Goal: Information Seeking & Learning: Compare options

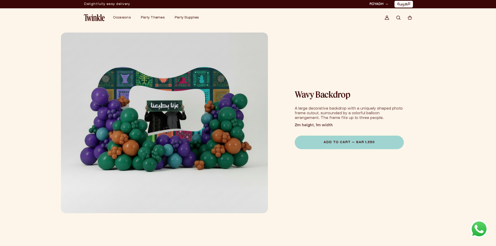
click at [405, 4] on link "العربية" at bounding box center [403, 4] width 13 height 5
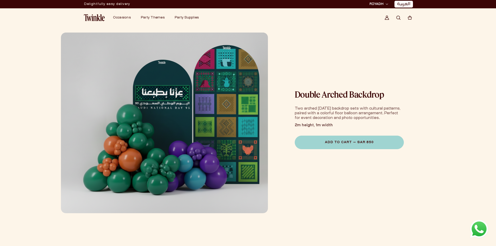
click at [408, 4] on link "العربية" at bounding box center [403, 4] width 13 height 5
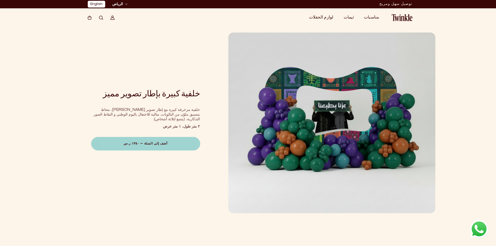
click at [73, 126] on div "خلفية كبيرة بإطار تصوير مميز خلفية كبيرة بإطار تصوير مميز خلفية مزخرفة كبيرة مع…" at bounding box center [131, 123] width 140 height 68
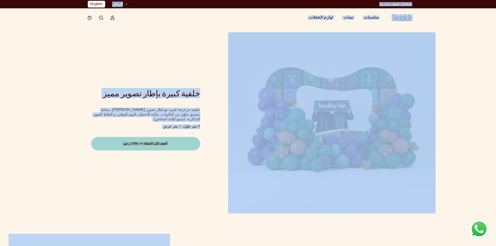
click at [452, 52] on div "تخطي إلى معلومات المنتج 1 / ل 1 خلفية كبيرة بإطار تصوير مميز خلفية كبيرة بإطار …" at bounding box center [248, 127] width 496 height 200
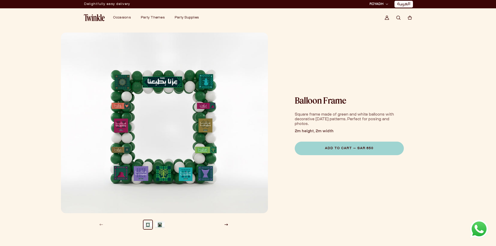
click at [402, 4] on link "العربية" at bounding box center [403, 4] width 13 height 5
click at [406, 4] on link "العربية" at bounding box center [403, 4] width 13 height 5
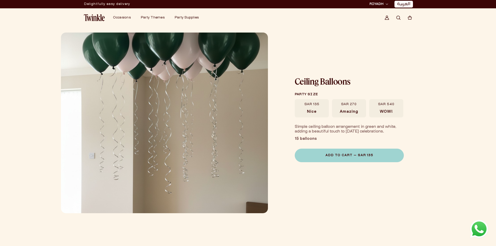
scroll to position [32, 0]
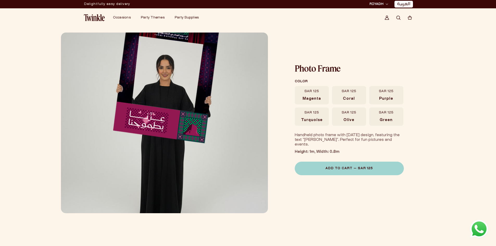
scroll to position [32, 0]
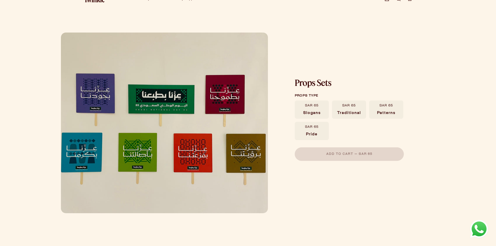
scroll to position [32, 0]
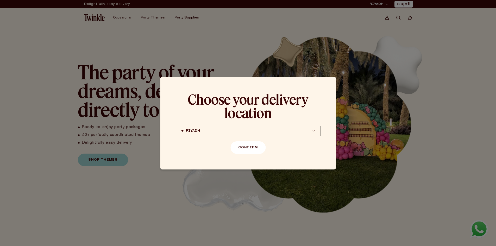
click at [256, 151] on button "Confirm" at bounding box center [248, 148] width 35 height 13
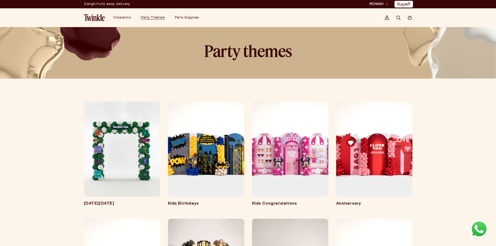
drag, startPoint x: 70, startPoint y: 89, endPoint x: 82, endPoint y: 89, distance: 12.0
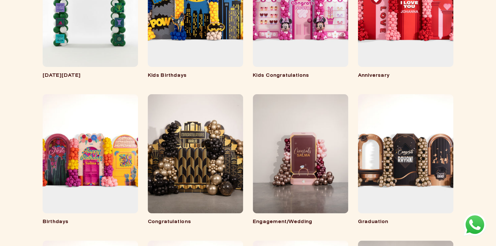
scroll to position [143, 0]
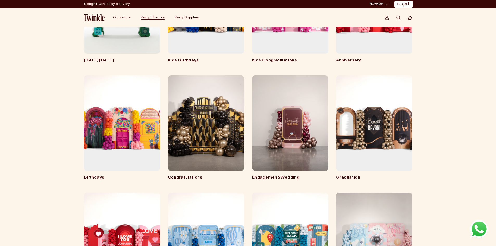
drag, startPoint x: 430, startPoint y: 153, endPoint x: 423, endPoint y: 155, distance: 7.1
click at [430, 153] on div "Saudi National Day Saudi National Day Kids Birthdays Kids Birthdays Kids Congra…" at bounding box center [248, 122] width 375 height 359
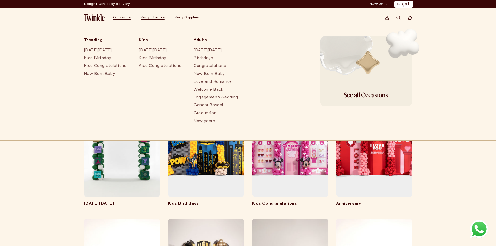
click at [114, 19] on span "Occasions" at bounding box center [122, 17] width 18 height 3
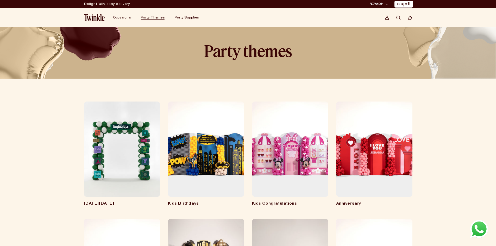
scroll to position [26, 0]
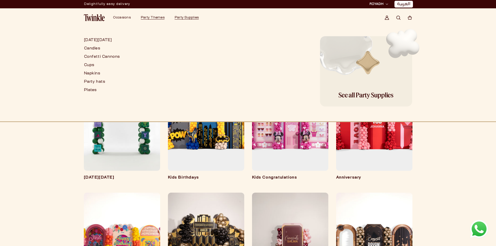
click at [181, 15] on summary "Party Supplies" at bounding box center [189, 18] width 34 height 10
click at [180, 18] on span "Party Supplies" at bounding box center [187, 17] width 24 height 3
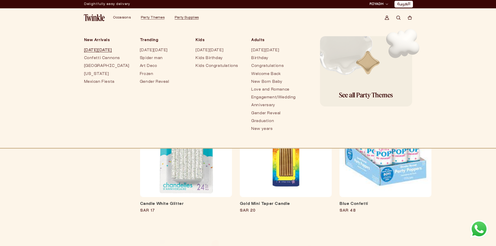
click at [97, 51] on link "[DATE][DATE]" at bounding box center [106, 51] width 45 height 8
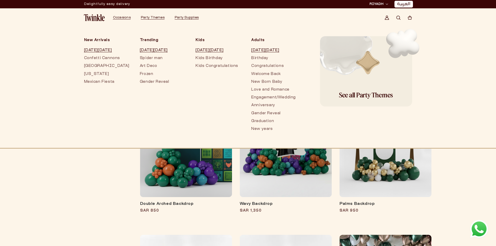
click at [217, 50] on link "[DATE][DATE]" at bounding box center [218, 51] width 45 height 8
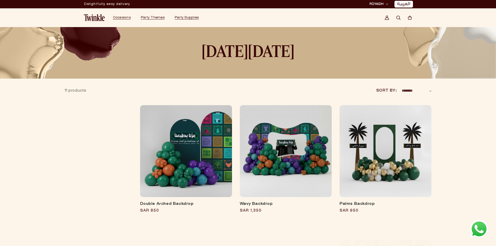
scroll to position [130, 0]
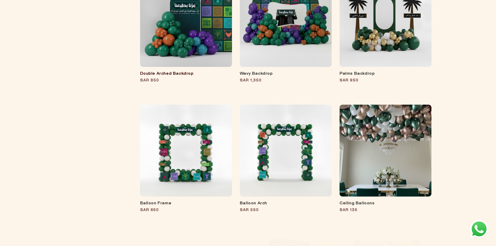
click at [169, 71] on link "Double Arched Backdrop" at bounding box center [186, 73] width 92 height 5
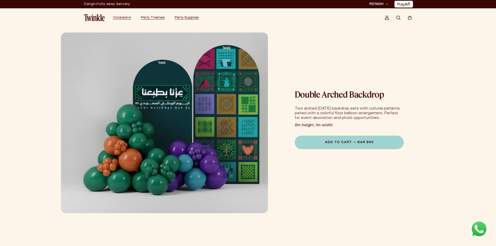
click at [405, 3] on link "العربية" at bounding box center [403, 4] width 13 height 5
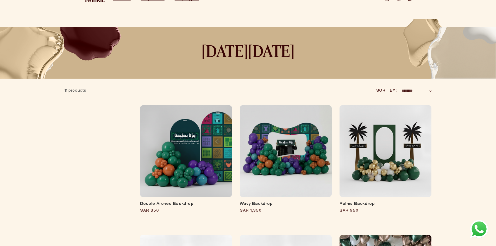
scroll to position [313, 0]
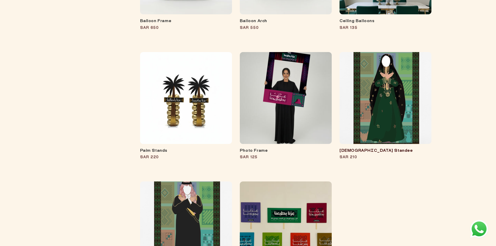
click at [402, 149] on link "[DEMOGRAPHIC_DATA] Standee" at bounding box center [386, 151] width 92 height 5
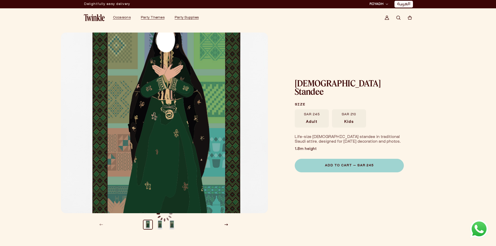
drag, startPoint x: 407, startPoint y: 5, endPoint x: 403, endPoint y: 11, distance: 7.3
click at [407, 5] on link "العربية" at bounding box center [403, 4] width 13 height 5
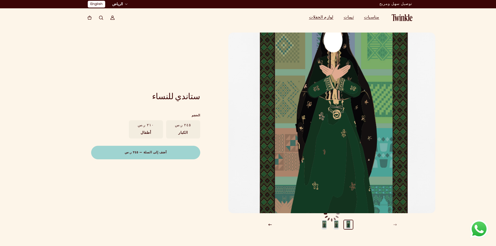
scroll to position [52, 0]
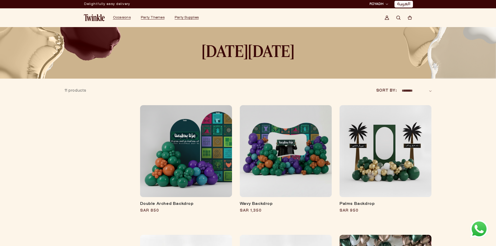
click at [407, 5] on link "العربية" at bounding box center [403, 4] width 13 height 5
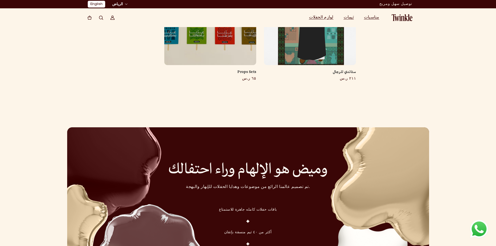
scroll to position [469, 0]
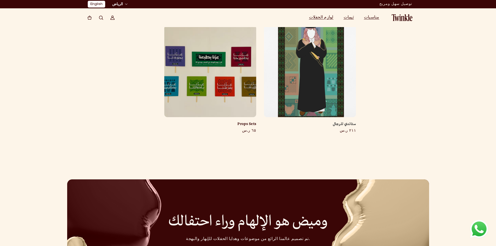
click at [249, 123] on link "Props Sets" at bounding box center [210, 124] width 92 height 5
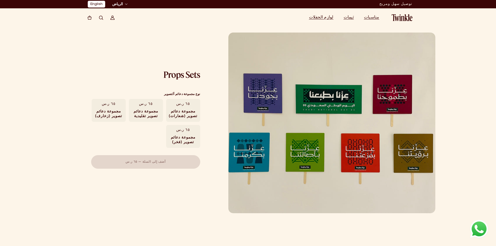
scroll to position [32, 0]
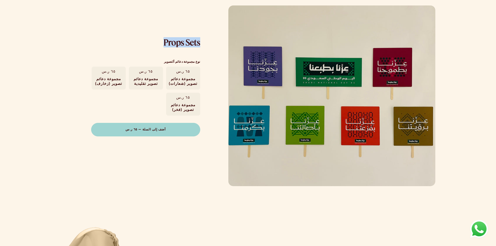
drag, startPoint x: 164, startPoint y: 41, endPoint x: 204, endPoint y: 41, distance: 39.9
click at [204, 41] on div "Props Sets Props Sets نوع مجموعة دعائم ألتصوير ٦٥ ر.س مجموعة دعائم تصوير (شعارا…" at bounding box center [145, 91] width 169 height 192
copy h1 "Props Sets"
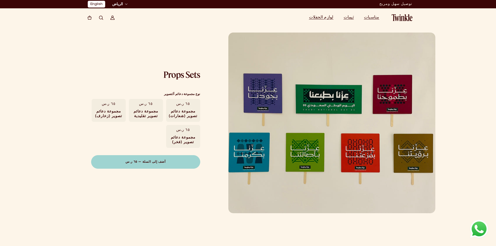
click at [142, 113] on span "مجموعة دعائم تصوير تقليدية" at bounding box center [146, 113] width 34 height 9
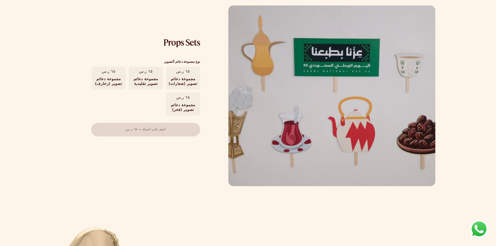
click at [110, 83] on span "مجموعة دعائم تصوير (زخارف)" at bounding box center [109, 81] width 34 height 9
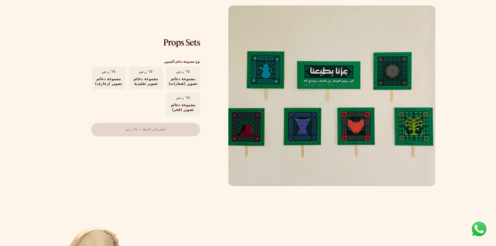
scroll to position [38, 0]
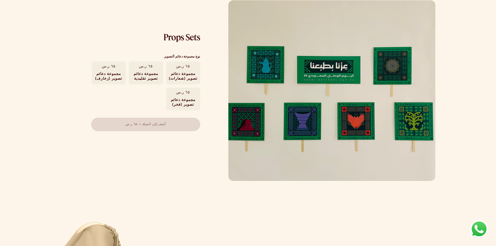
click at [206, 76] on div "Props Sets Props Sets نوع مجموعة دعائم ألتصوير ٦٥ ر.س مجموعة دعائم تصوير (شعارا…" at bounding box center [145, 86] width 169 height 192
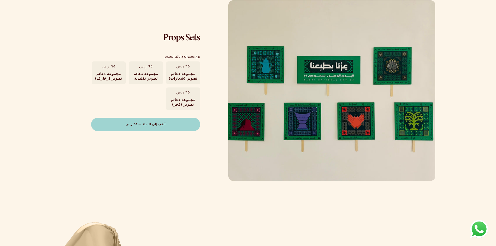
click at [182, 76] on span "مجموعة دعائم تصوير (شعارات)" at bounding box center [183, 76] width 34 height 9
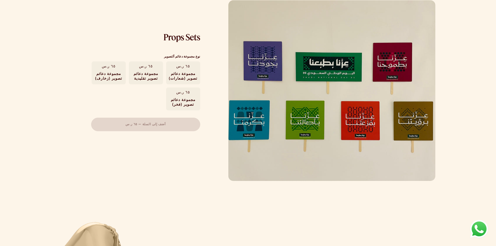
click at [181, 95] on label "٦٥ ر.س مجموعة دعائم تصوير (فخر)" at bounding box center [183, 99] width 34 height 23
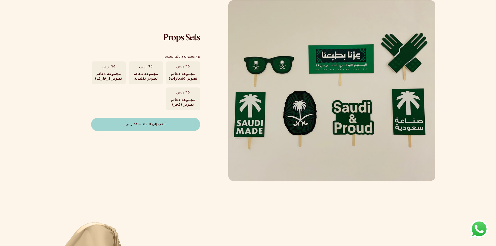
click at [159, 73] on span "مجموعة دعائم تصوير تقليدية" at bounding box center [146, 76] width 34 height 9
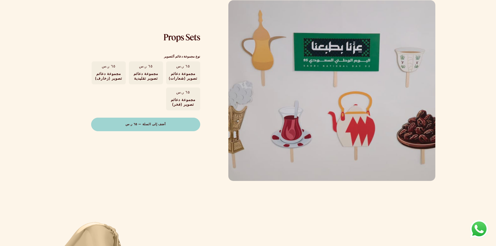
click at [103, 71] on label "٦٥ ر.س مجموعة دعائم تصوير (زخارف)" at bounding box center [109, 72] width 34 height 23
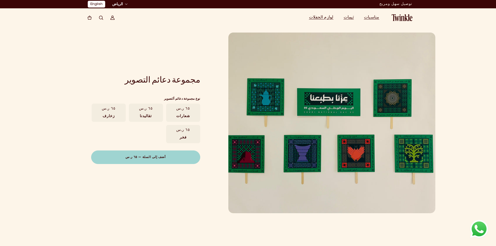
click at [95, 2] on link "English" at bounding box center [96, 4] width 12 height 5
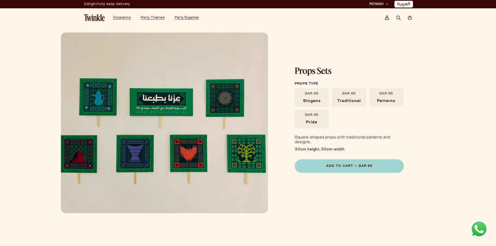
scroll to position [32, 0]
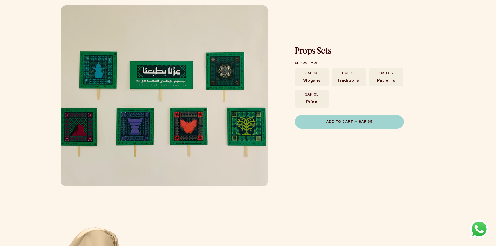
click at [302, 75] on label "SAR 65 Slogans" at bounding box center [312, 77] width 34 height 18
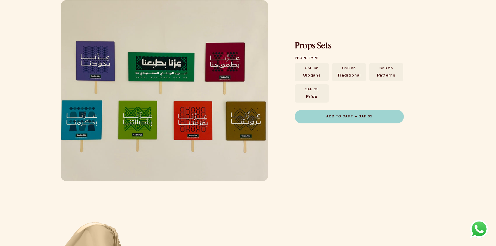
click at [340, 67] on label "SAR 65 Traditional" at bounding box center [349, 72] width 34 height 18
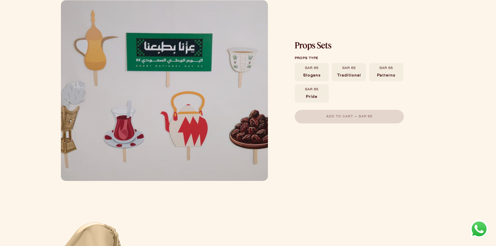
click at [378, 72] on label "SAR 65 Patterns" at bounding box center [387, 72] width 34 height 18
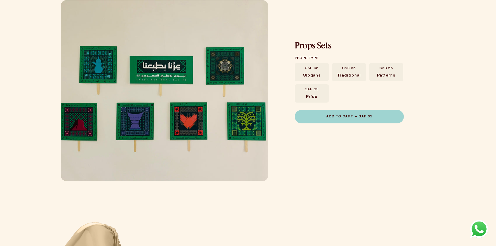
click at [313, 70] on label "SAR 65 Slogans" at bounding box center [312, 72] width 34 height 18
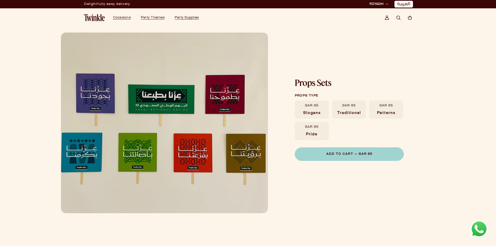
click at [94, 20] on img at bounding box center [94, 17] width 21 height 7
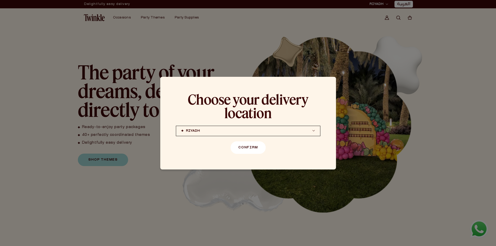
click at [251, 150] on button "Confirm" at bounding box center [248, 148] width 35 height 13
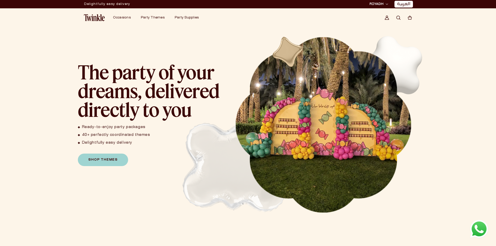
click at [298, 127] on img "1 / 1" at bounding box center [323, 124] width 177 height 177
